Goal: Check status: Check status

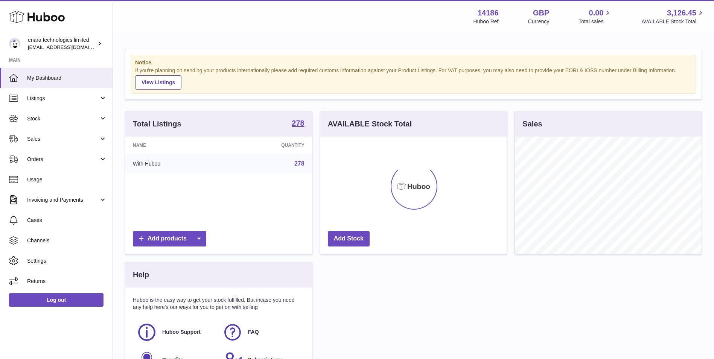
scroll to position [117, 186]
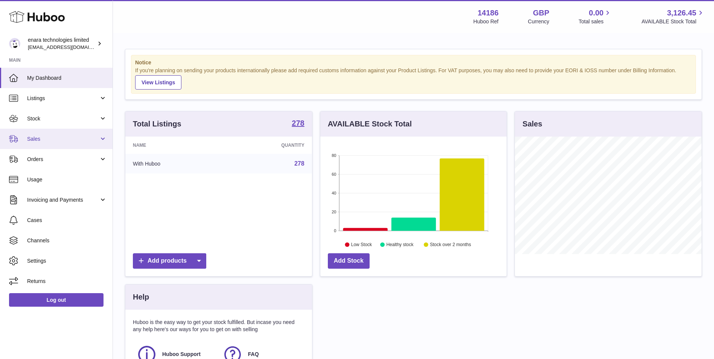
click at [64, 140] on span "Sales" at bounding box center [63, 139] width 72 height 7
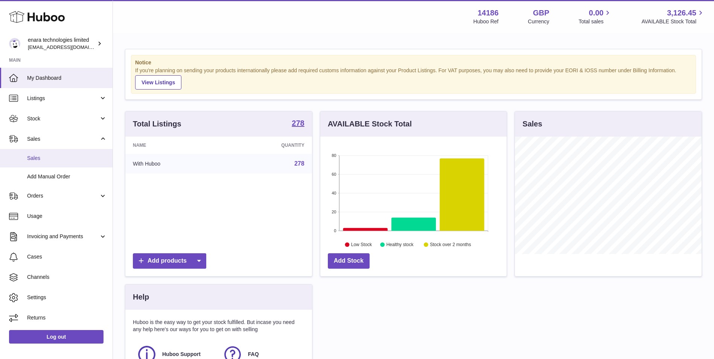
click at [62, 157] on span "Sales" at bounding box center [67, 158] width 80 height 7
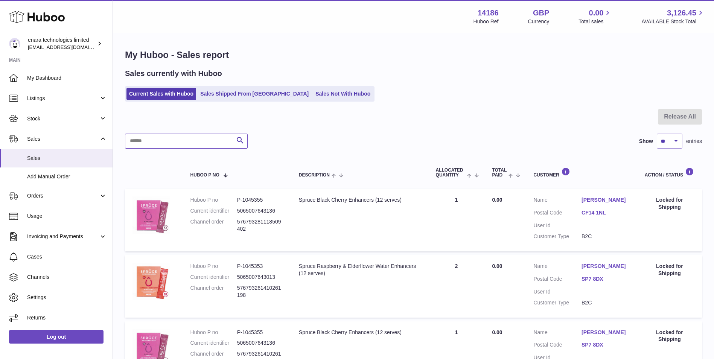
click at [206, 146] on input "text" at bounding box center [186, 141] width 123 height 15
paste input "**********"
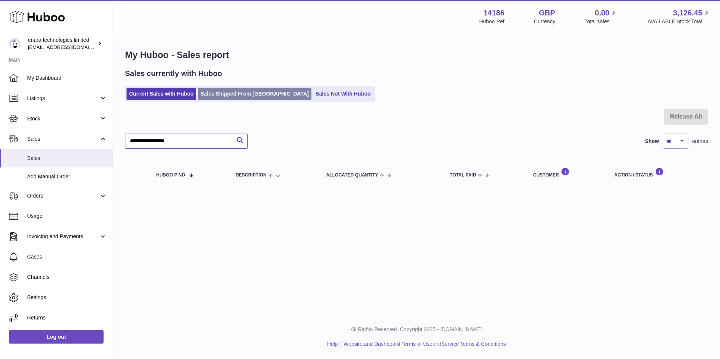
type input "**********"
click at [238, 90] on link "Sales Shipped From [GEOGRAPHIC_DATA]" at bounding box center [255, 94] width 114 height 12
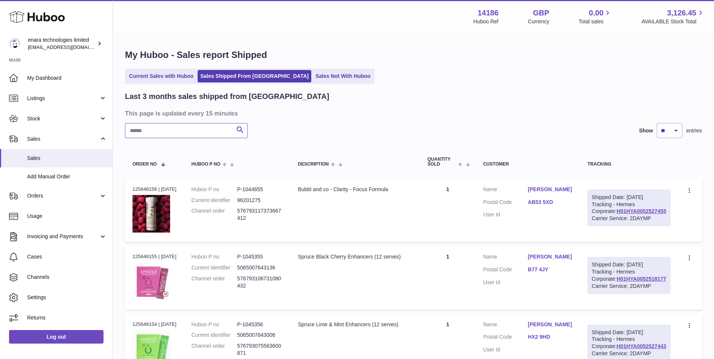
click at [196, 131] on input "text" at bounding box center [186, 130] width 123 height 15
paste input "**********"
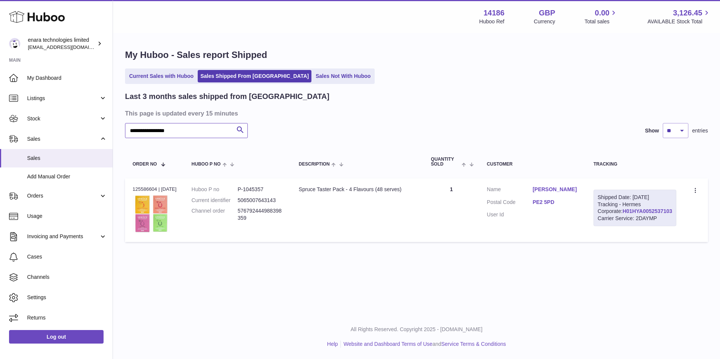
type input "**********"
click at [648, 214] on link "H01HYA0052537103" at bounding box center [647, 211] width 50 height 6
click at [149, 189] on div "Order no 125586604 | [DATE]" at bounding box center [155, 189] width 44 height 7
click at [150, 189] on div "Order no 125586604 | [DATE]" at bounding box center [155, 189] width 44 height 7
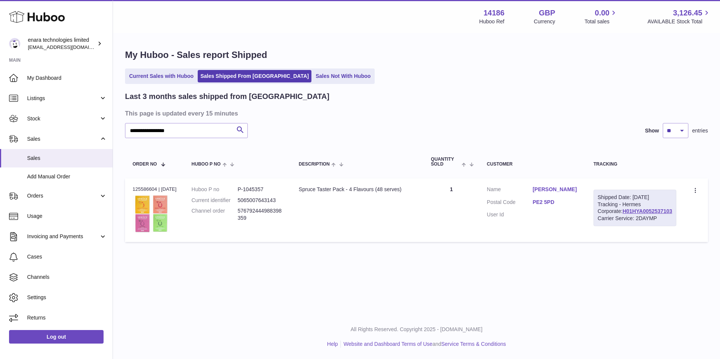
click at [150, 189] on div "Order no 125586604 | [DATE]" at bounding box center [155, 189] width 44 height 7
copy div "125586604"
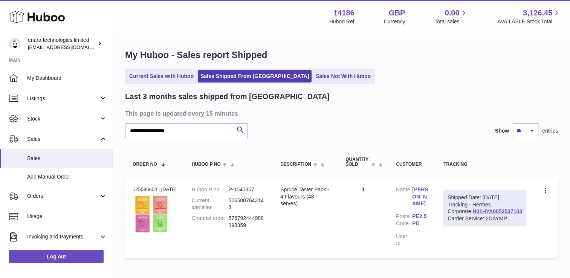
click at [154, 187] on div "Order no 125586604 | [DATE]" at bounding box center [155, 189] width 44 height 7
copy div "125586604"
click at [250, 187] on dd "P-1045357" at bounding box center [246, 189] width 37 height 7
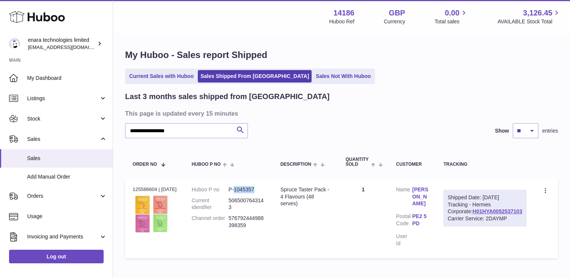
copy dd "1045357"
click at [257, 192] on dd "P-1045357" at bounding box center [246, 189] width 37 height 7
copy dd "1045357"
click at [225, 60] on h1 "My Huboo - Sales report Shipped" at bounding box center [341, 55] width 433 height 12
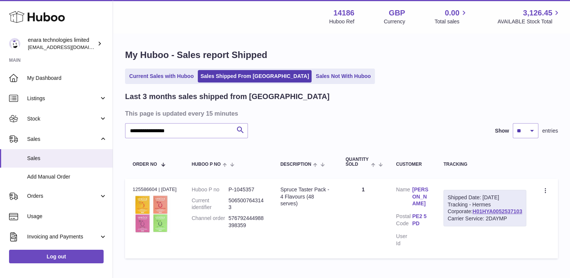
click at [428, 219] on link "PE2 5PD" at bounding box center [420, 220] width 16 height 14
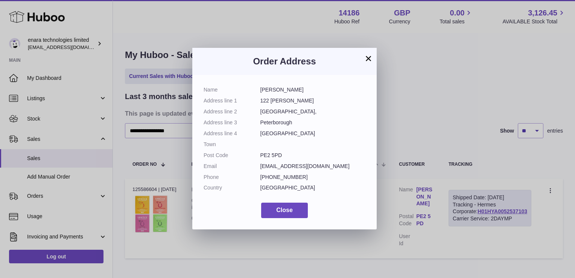
click at [268, 157] on dd "PE2 5PD" at bounding box center [313, 155] width 105 height 7
copy dl "PE2 5PD"
